Goal: Transaction & Acquisition: Purchase product/service

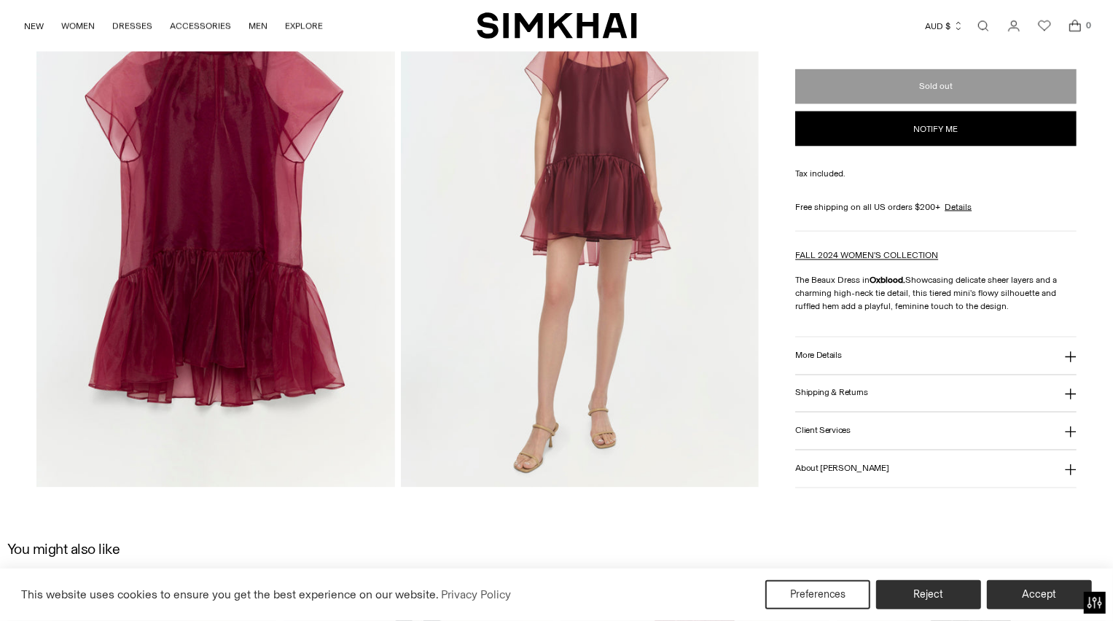
scroll to position [1821, 0]
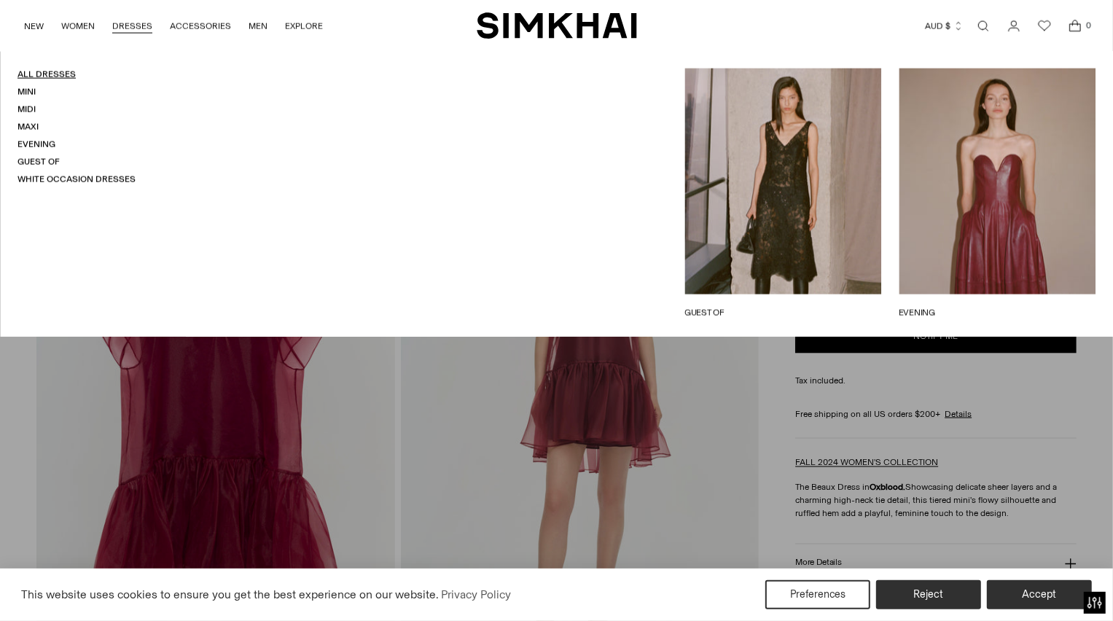
click at [50, 74] on link "All Dresses" at bounding box center [46, 74] width 58 height 10
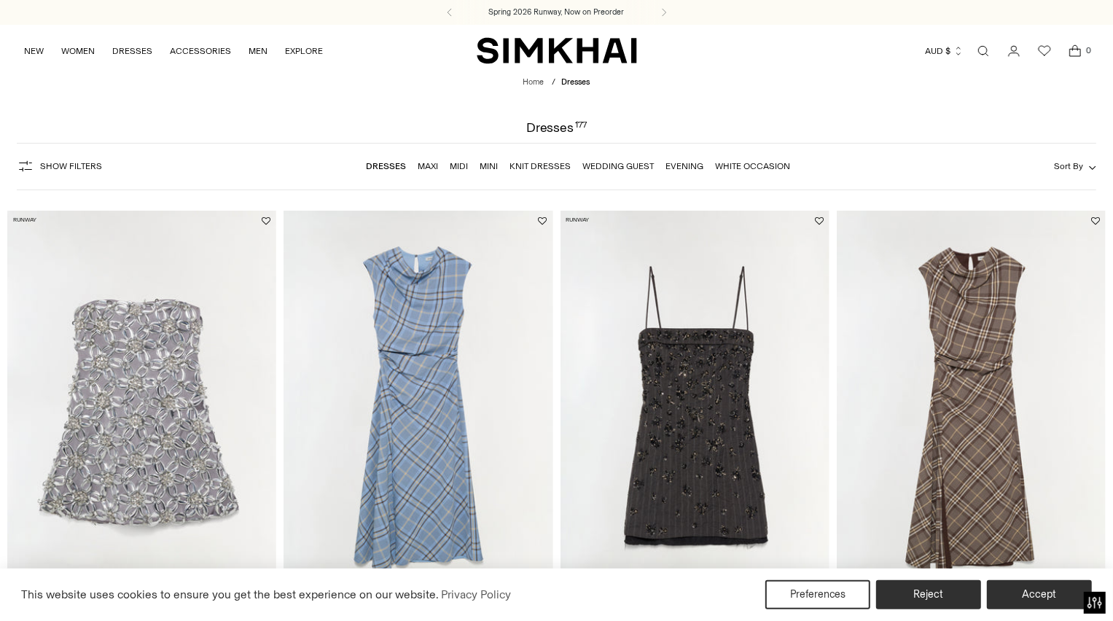
click at [1075, 168] on span "Sort By" at bounding box center [1068, 166] width 29 height 10
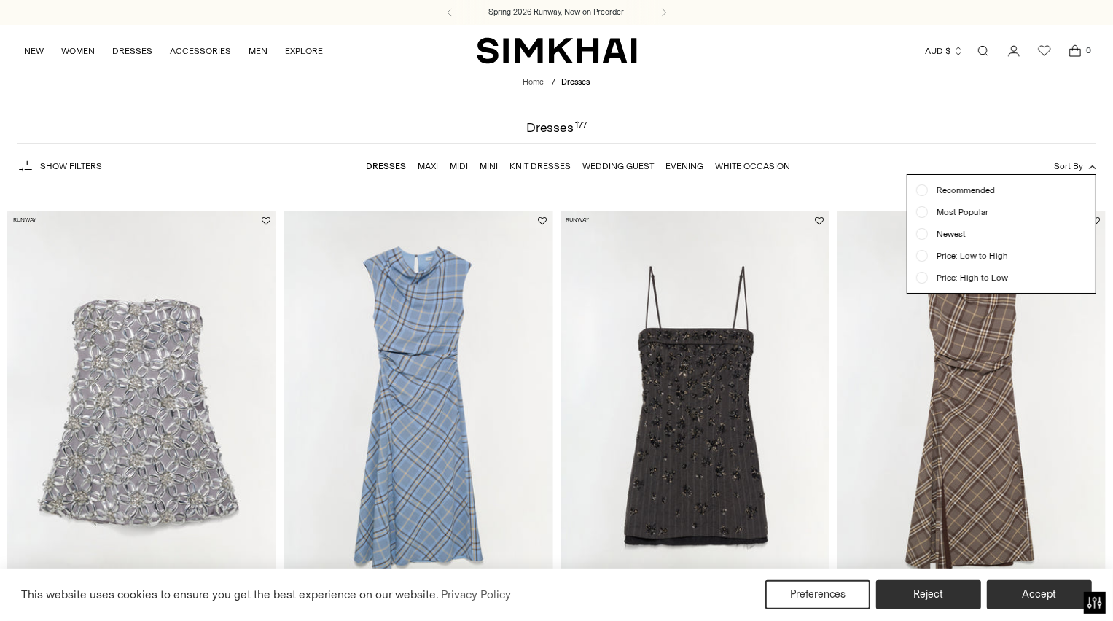
click at [988, 259] on span "Price: Low to High" at bounding box center [968, 255] width 80 height 13
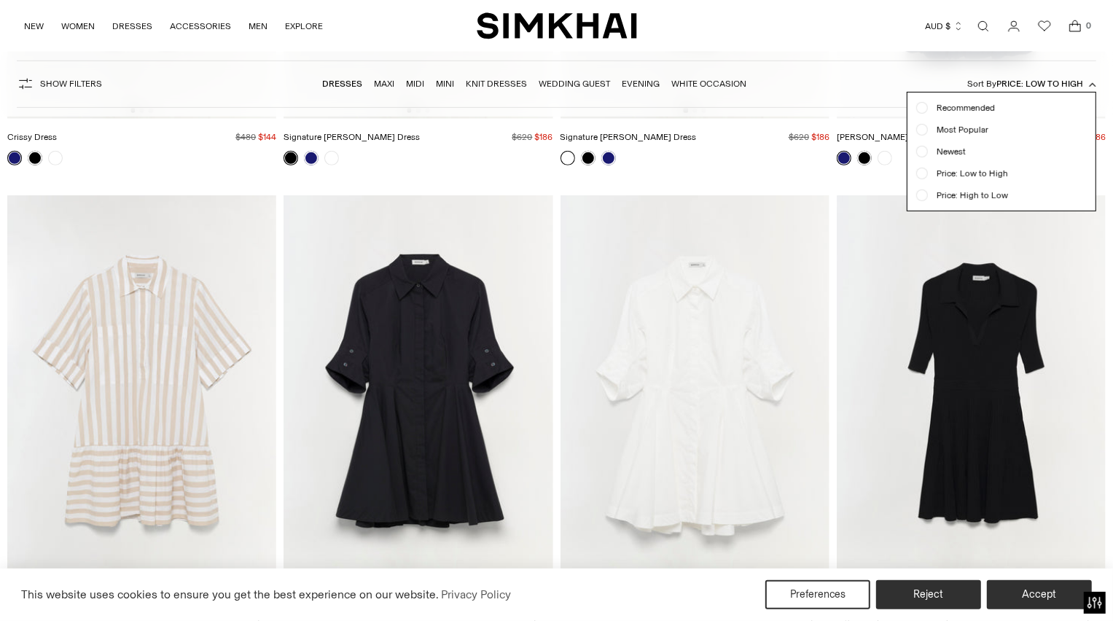
scroll to position [610, 0]
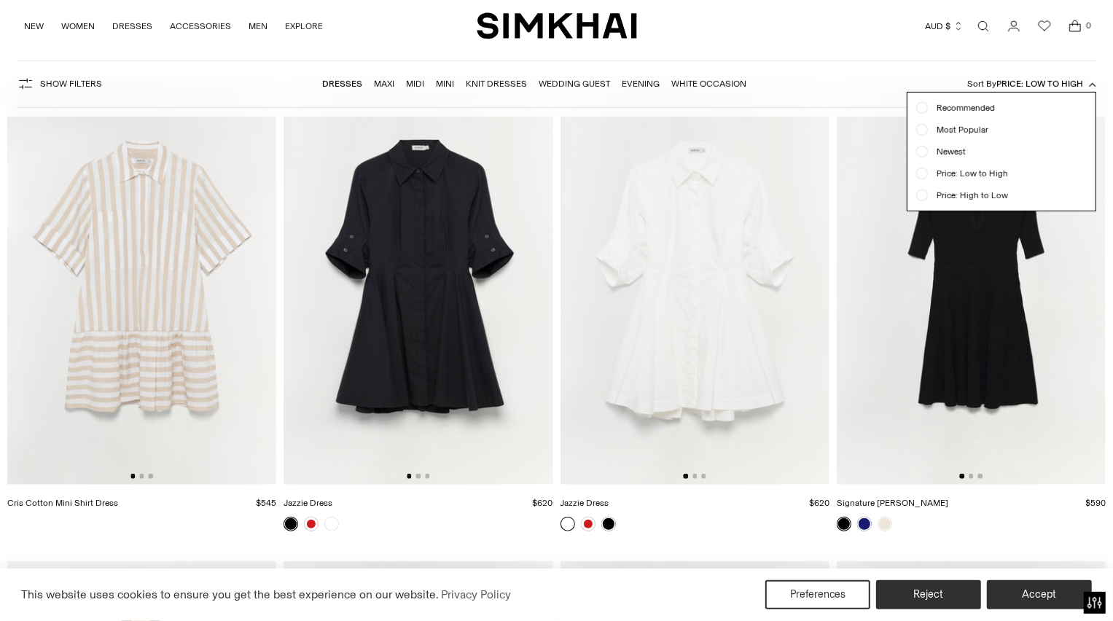
click at [1097, 56] on form "Show Filters Show Filters Dresses Maxi Midi Mini Knit Dresses Wedding Guest Eve…" at bounding box center [556, 84] width 1113 height 65
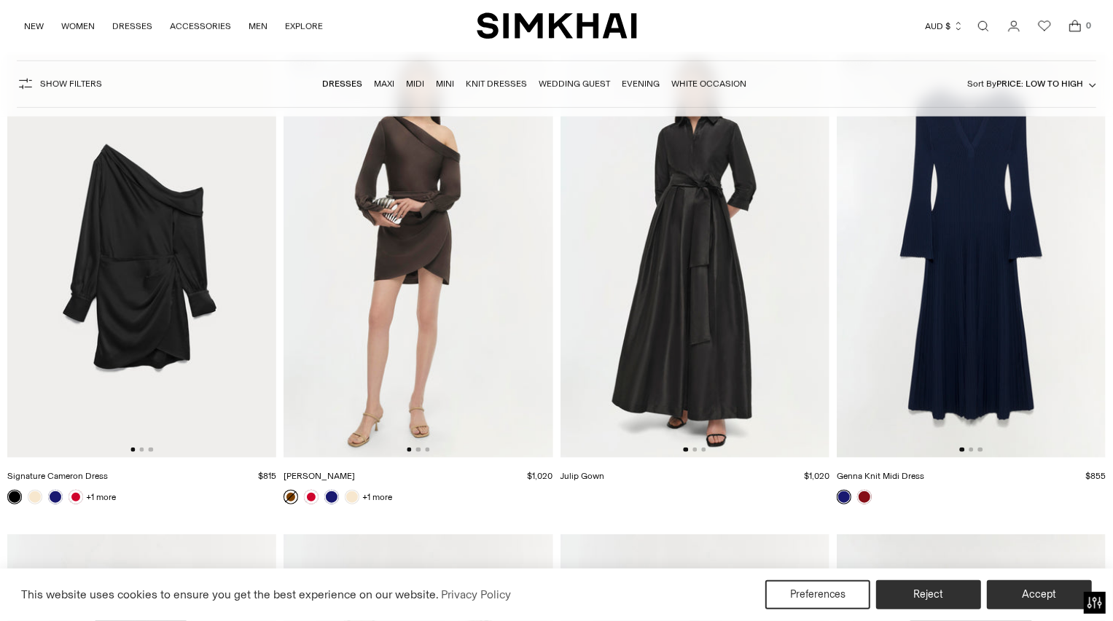
scroll to position [5421, 0]
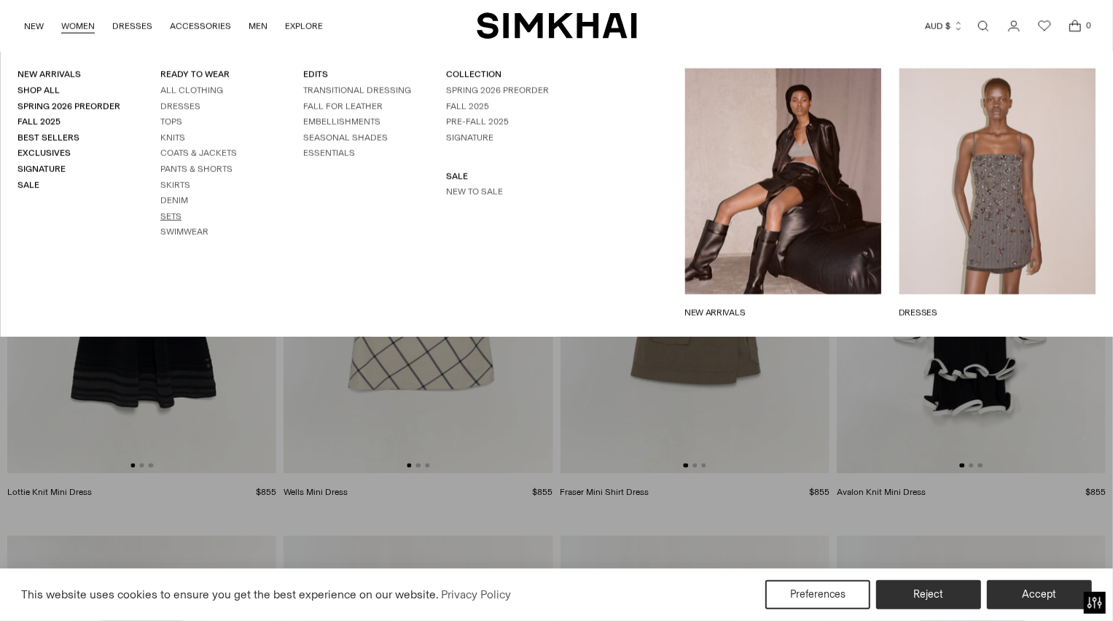
click at [166, 214] on link "Sets" at bounding box center [170, 216] width 21 height 10
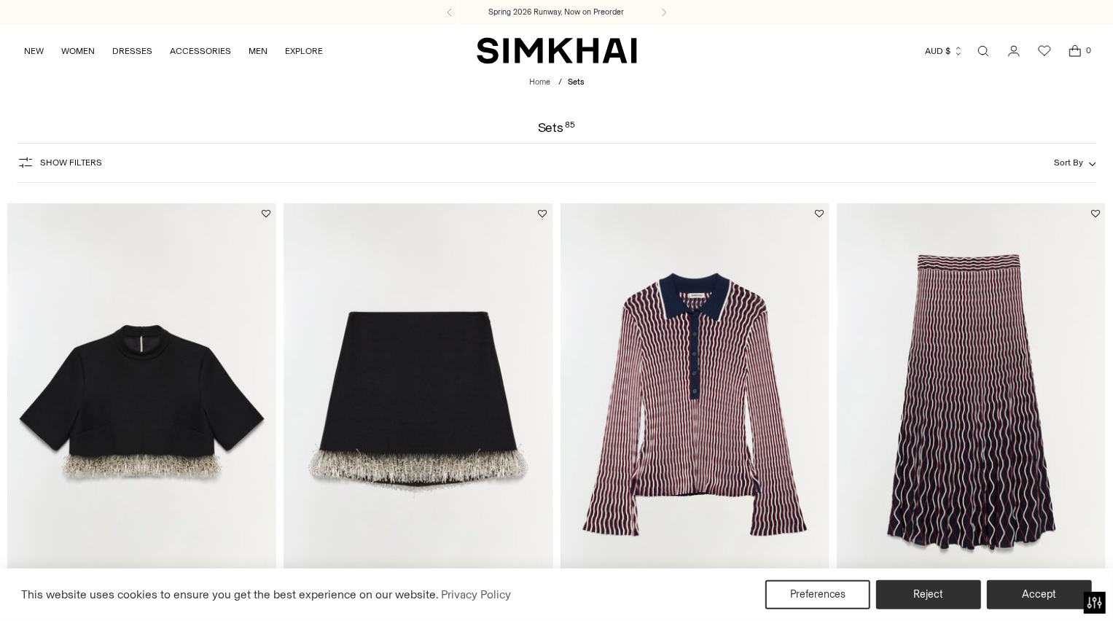
click at [157, 404] on img at bounding box center [141, 405] width 269 height 404
